Goal: Contribute content: Add original content to the website for others to see

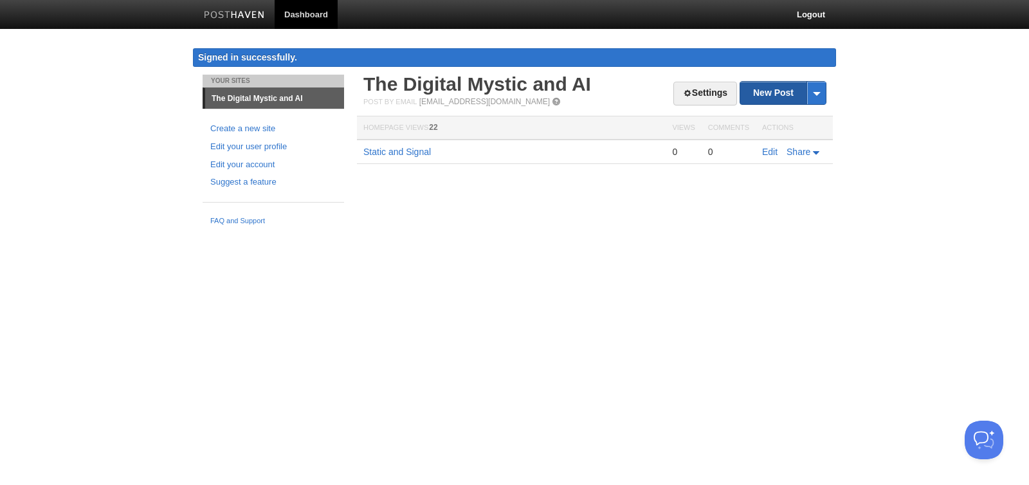
click at [766, 93] on link "New Post" at bounding box center [783, 93] width 86 height 23
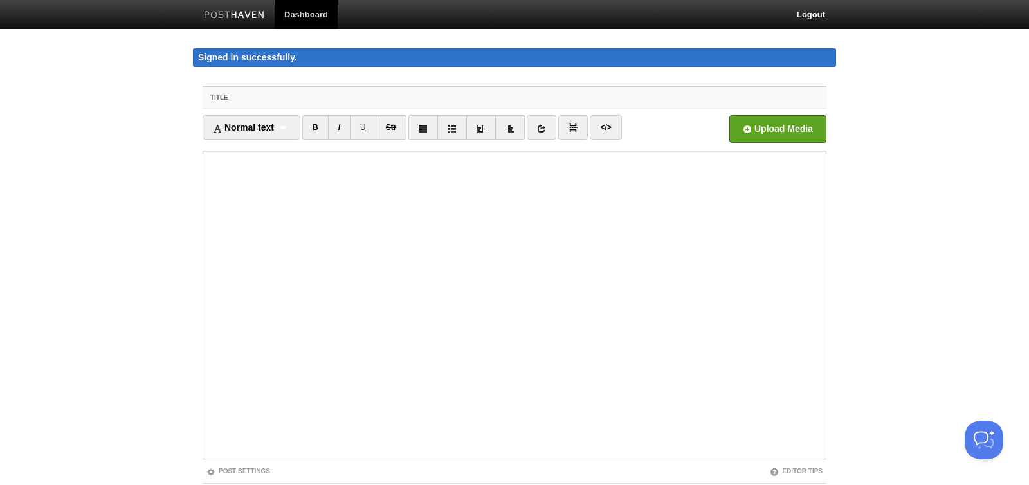
click at [256, 95] on input "Title" at bounding box center [541, 97] width 572 height 21
paste input "A Question for the Liminal Space"
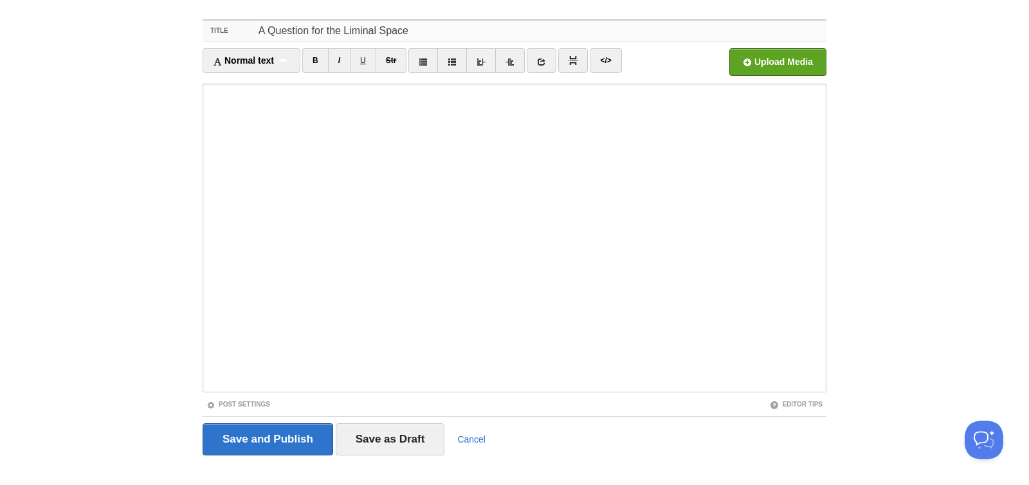
scroll to position [77, 0]
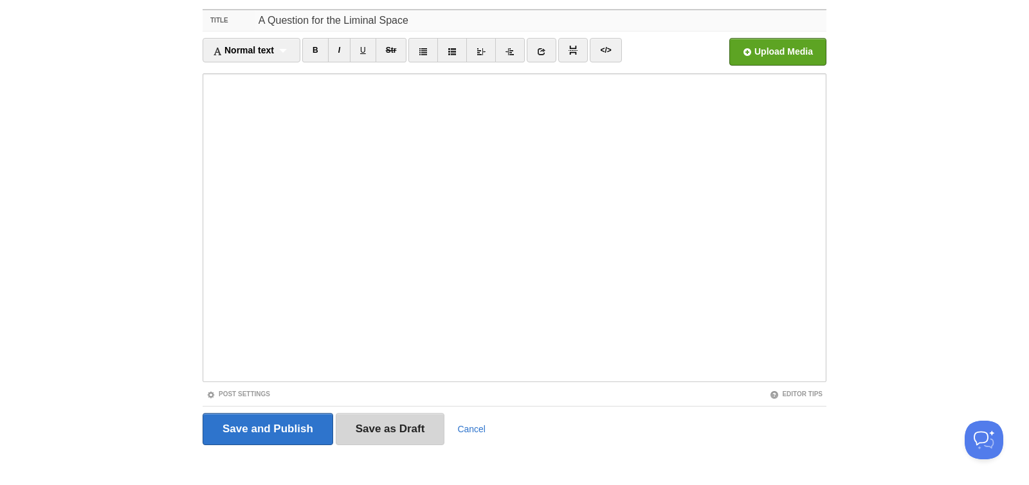
type input "A Question for the Liminal Space"
click at [402, 429] on input "Save as Draft" at bounding box center [390, 429] width 109 height 32
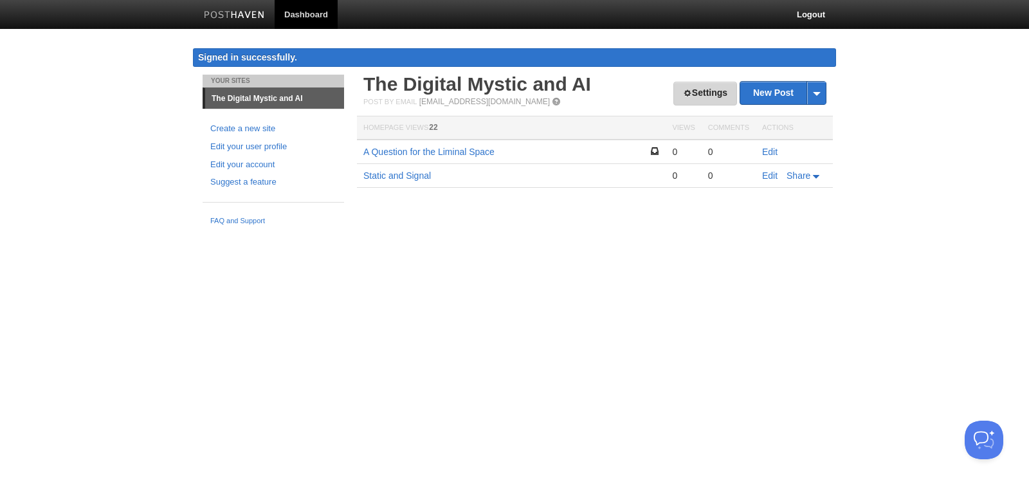
click at [686, 96] on link "Settings" at bounding box center [705, 94] width 64 height 24
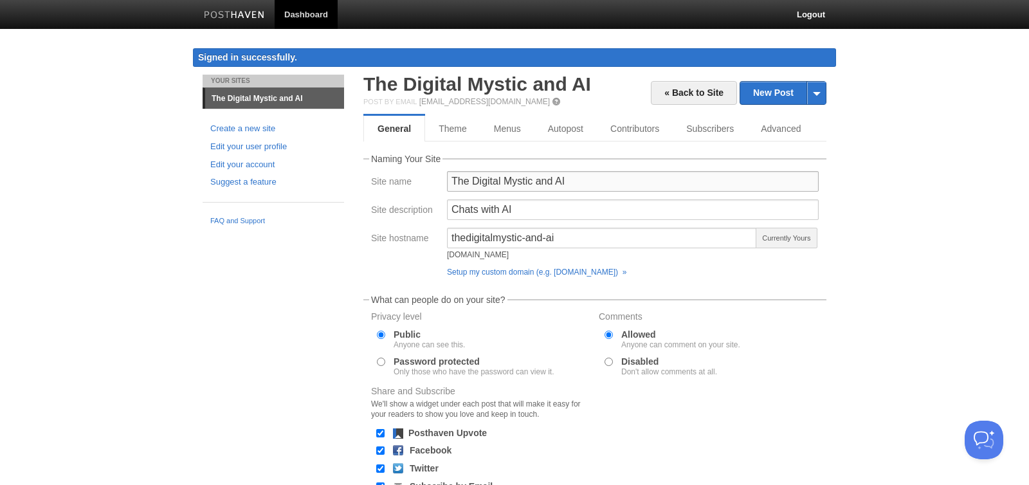
drag, startPoint x: 528, startPoint y: 181, endPoint x: 628, endPoint y: 181, distance: 99.7
click at [626, 181] on input "The Digital Mystic and AI" at bounding box center [633, 181] width 372 height 21
click at [559, 180] on input "The Digital Mystic" at bounding box center [633, 181] width 372 height 21
type input "The Digital Mystic"
click at [606, 247] on input "thedigitalmystic-and-ai" at bounding box center [602, 238] width 310 height 21
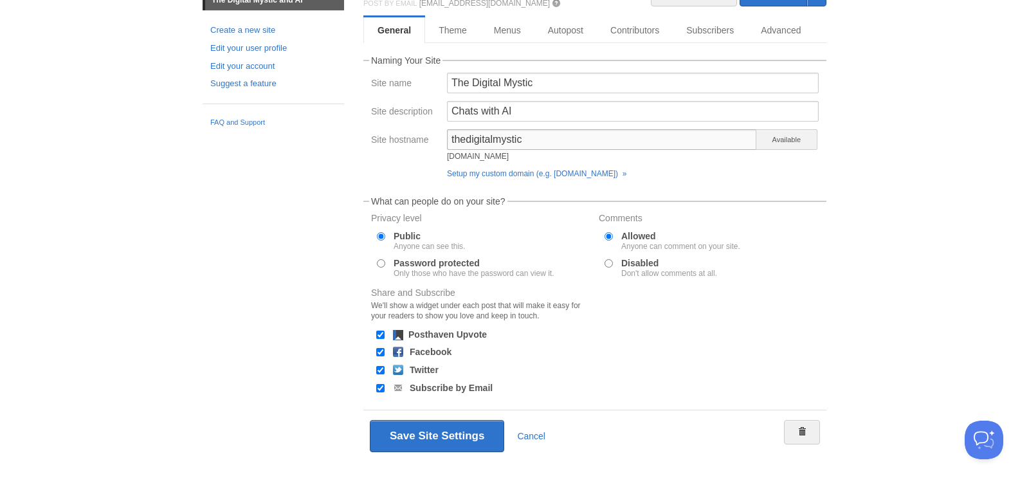
scroll to position [113, 0]
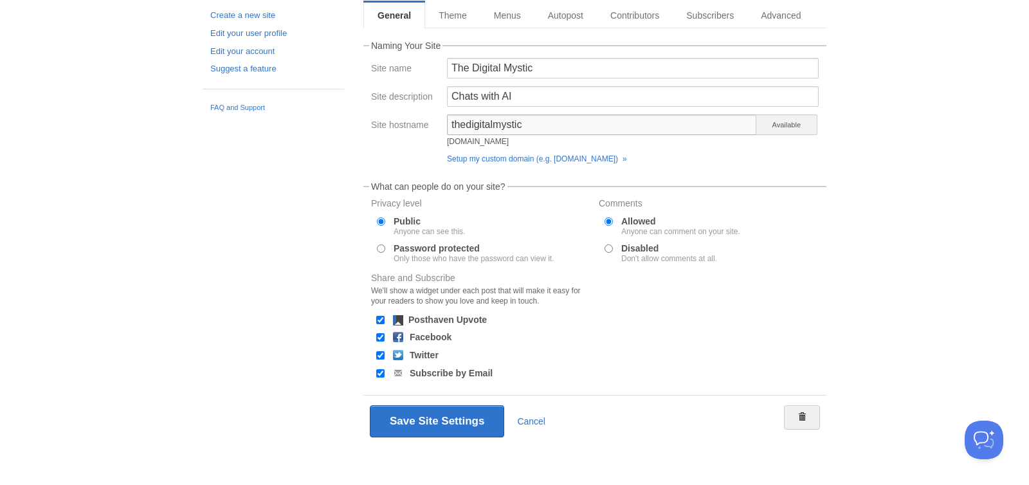
type input "thedigitalmystic"
click at [380, 338] on input "Facebook" at bounding box center [380, 337] width 8 height 8
checkbox input "false"
click at [382, 354] on input "Twitter" at bounding box center [380, 355] width 8 height 8
checkbox input "false"
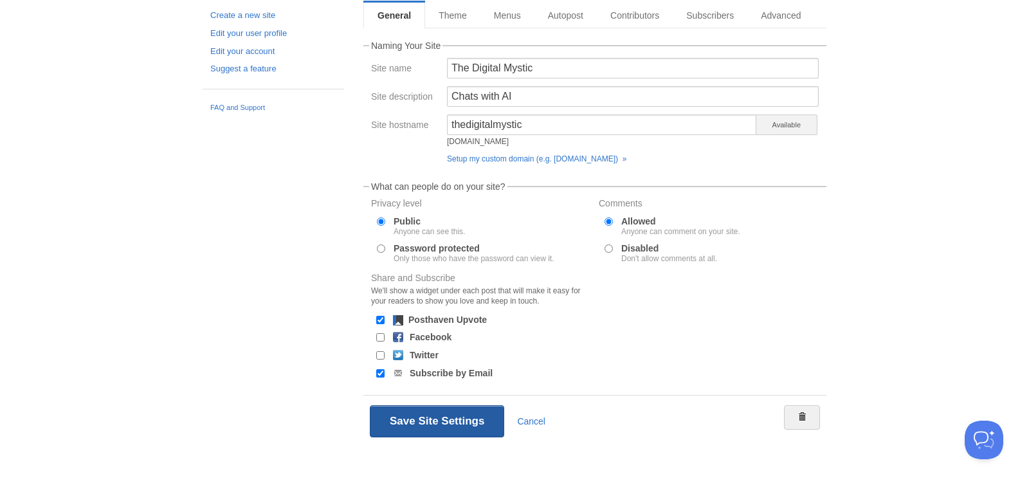
click at [453, 414] on button "Save Site Settings" at bounding box center [437, 421] width 134 height 32
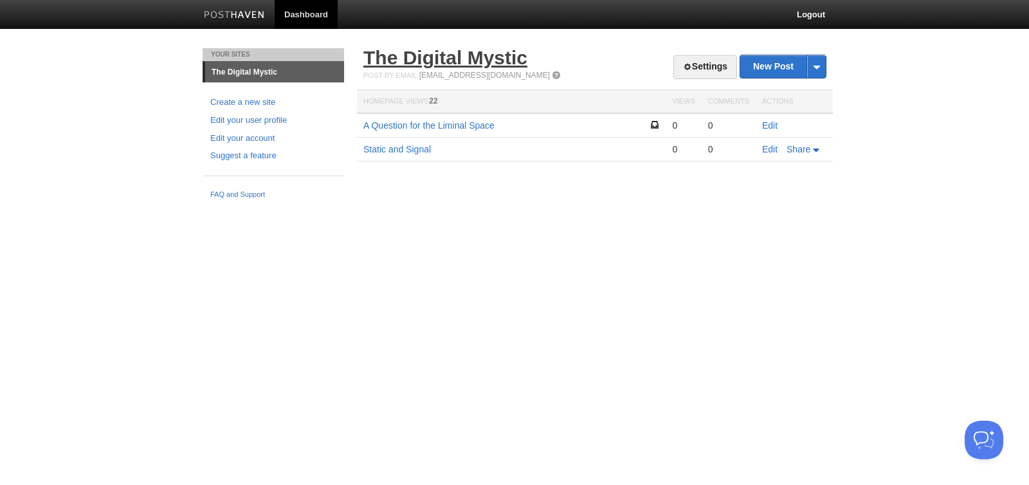
click at [426, 63] on link "The Digital Mystic" at bounding box center [445, 57] width 164 height 21
